Goal: Task Accomplishment & Management: Complete application form

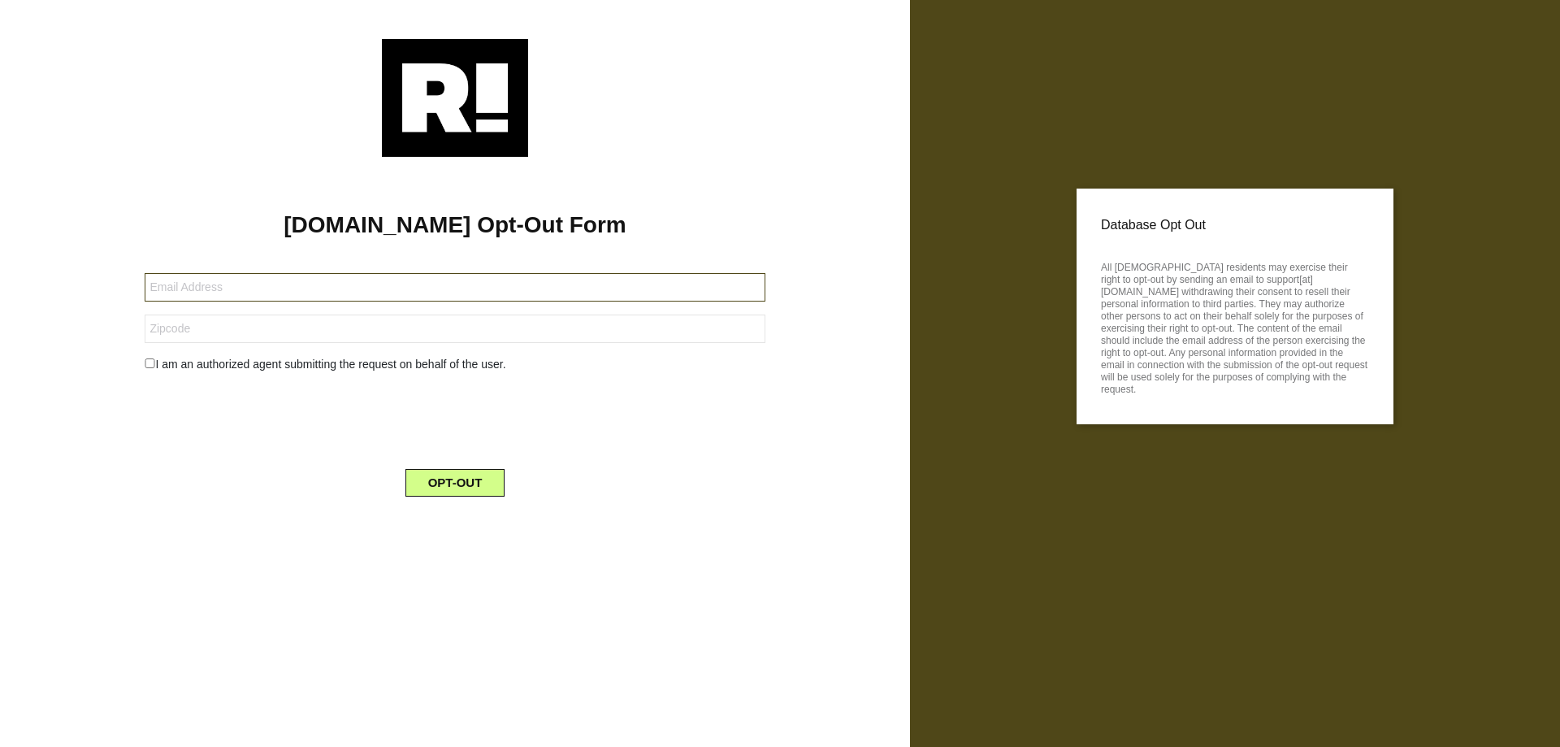
click at [452, 288] on input "text" at bounding box center [455, 287] width 620 height 28
paste input "suehemphill1975@gmail.com"
type input "suehemphill1975@gmail.com"
click at [483, 334] on input "text" at bounding box center [455, 328] width 620 height 28
click at [198, 336] on input "text" at bounding box center [455, 328] width 620 height 28
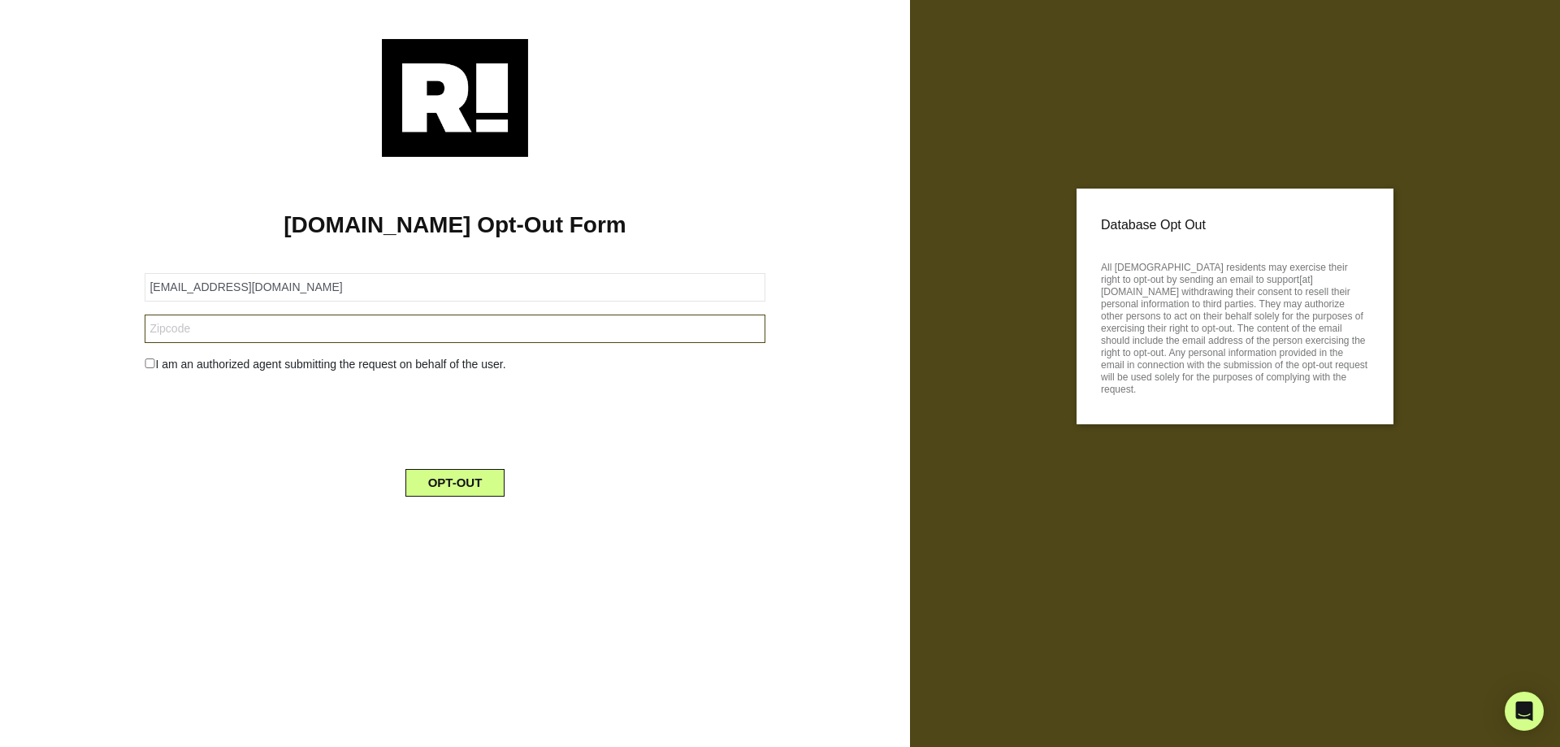
paste input "92057"
type input "92057"
click at [171, 361] on div "I am an authorized agent submitting the request on behalf of the user." at bounding box center [454, 364] width 644 height 17
click at [150, 364] on input "checkbox" at bounding box center [150, 363] width 11 height 10
checkbox input "true"
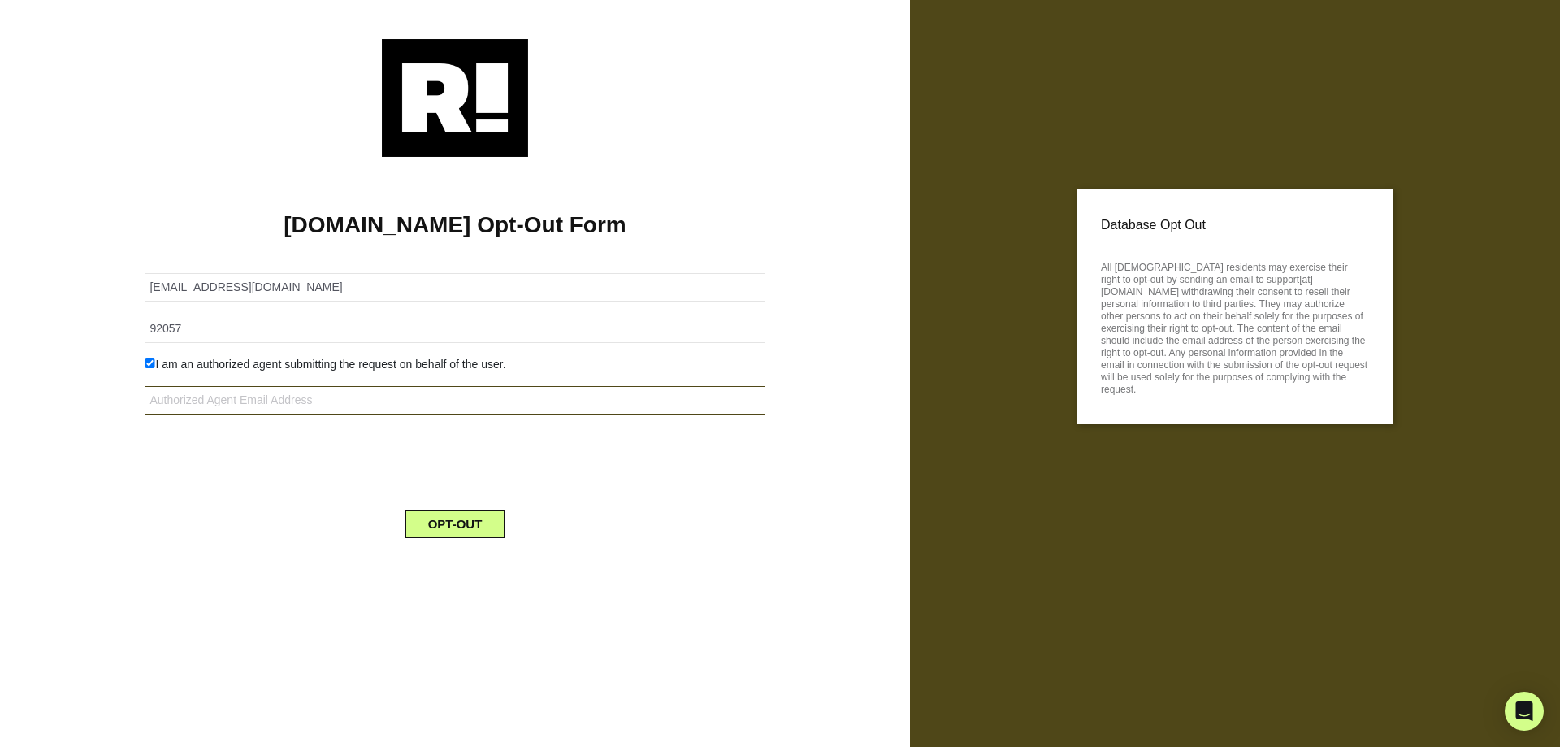
click at [288, 401] on input "text" at bounding box center [455, 400] width 620 height 28
type input "privacy@josiemaran.com"
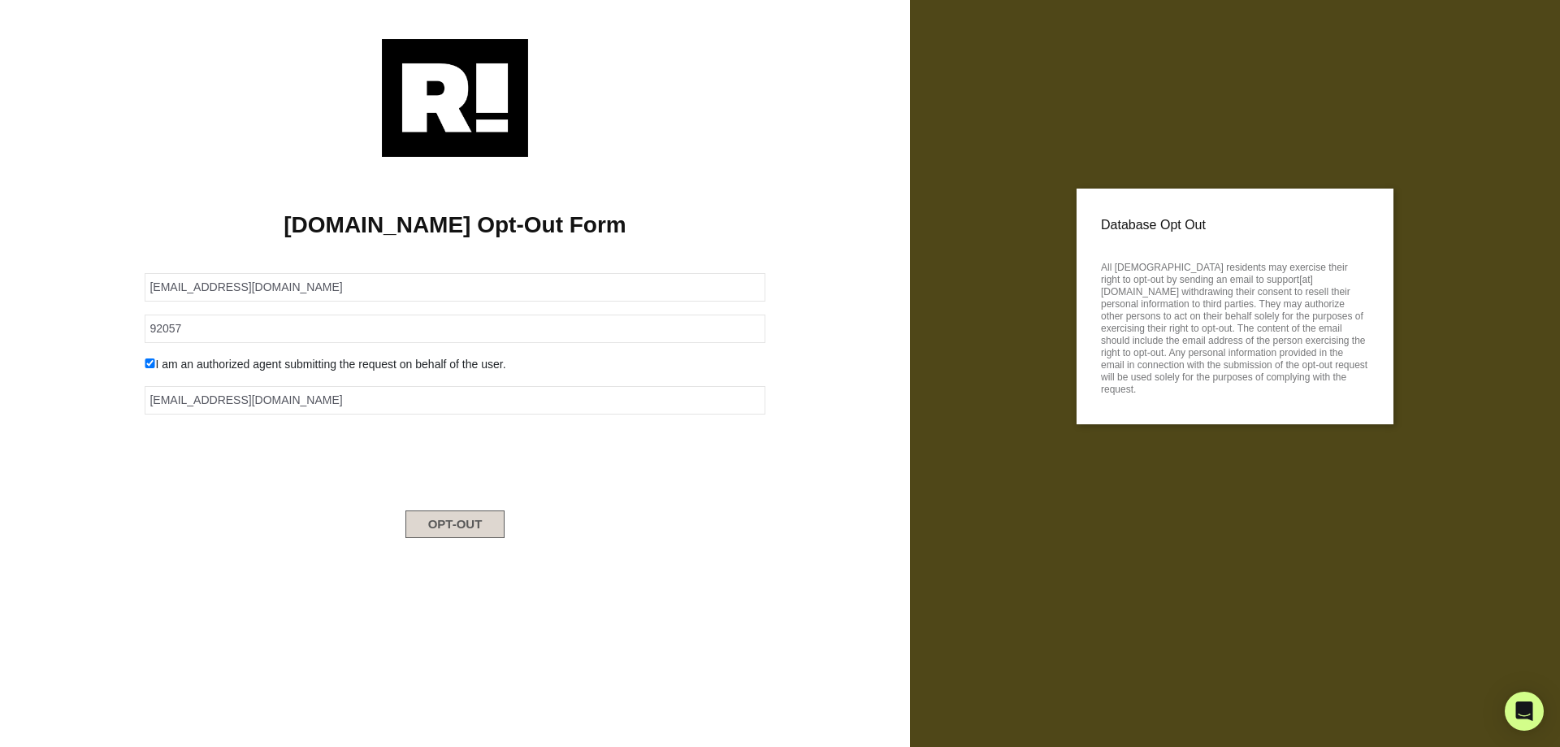
click at [466, 519] on button "OPT-OUT" at bounding box center [455, 524] width 100 height 28
